Goal: Information Seeking & Learning: Find specific fact

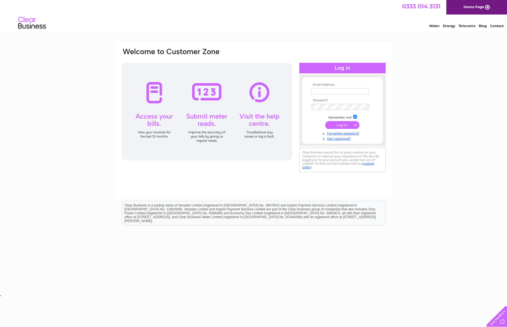
click at [320, 89] on input "text" at bounding box center [340, 91] width 57 height 6
type input "[EMAIL_ADDRESS][DOMAIN_NAME]"
click at [340, 124] on input "submit" at bounding box center [342, 125] width 34 height 8
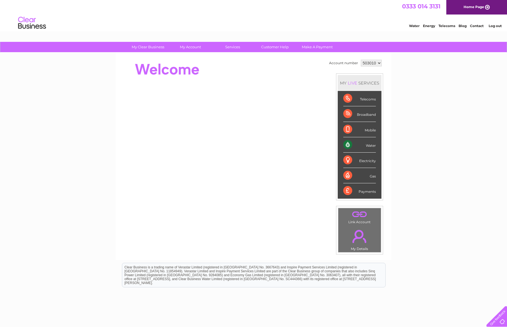
click at [347, 145] on div "Water" at bounding box center [360, 144] width 33 height 15
click at [369, 144] on div "Water" at bounding box center [360, 144] width 33 height 15
click at [373, 145] on div "Water" at bounding box center [360, 144] width 33 height 15
click at [358, 232] on link "." at bounding box center [360, 236] width 40 height 20
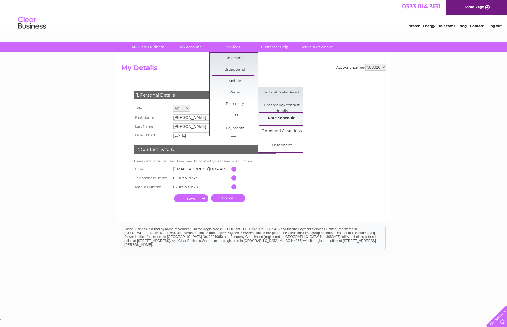
click at [271, 118] on link "Rate Schedule" at bounding box center [282, 118] width 46 height 11
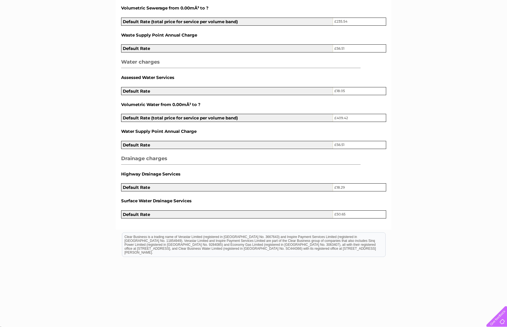
scroll to position [157, 0]
